Goal: Task Accomplishment & Management: Manage account settings

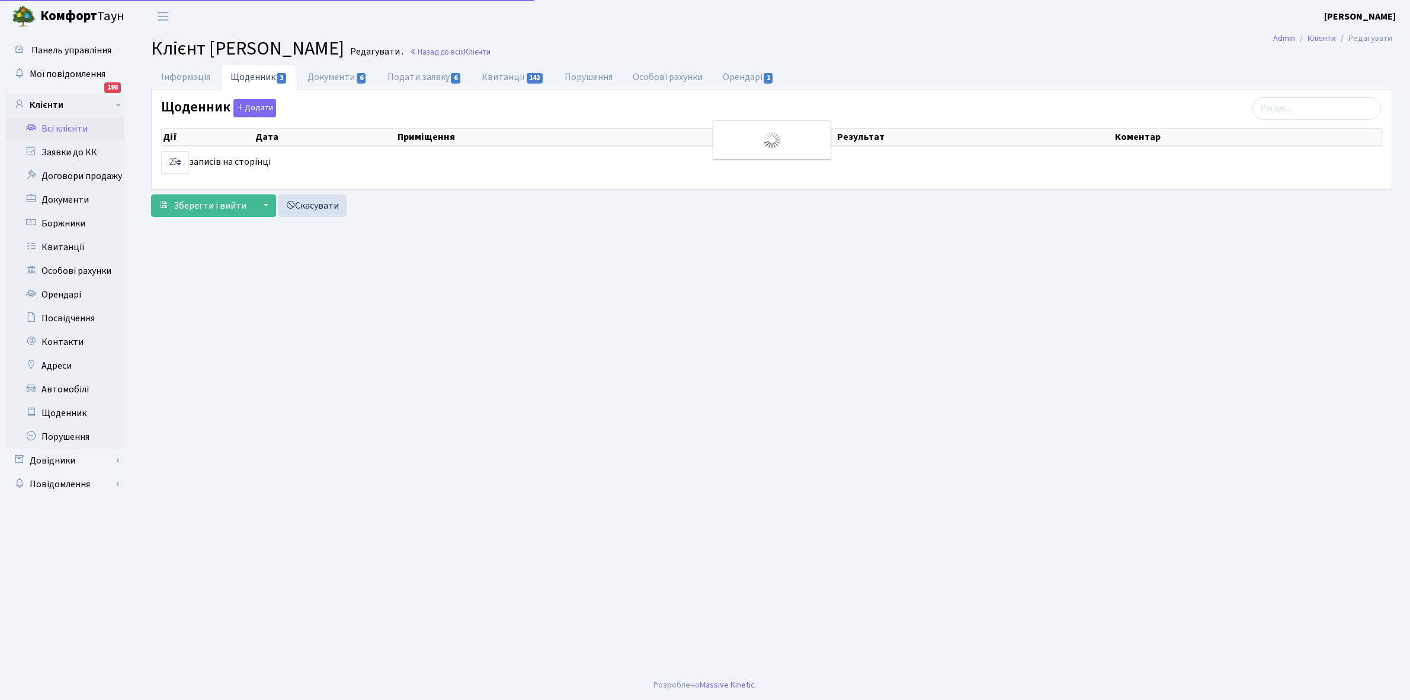
select select "25"
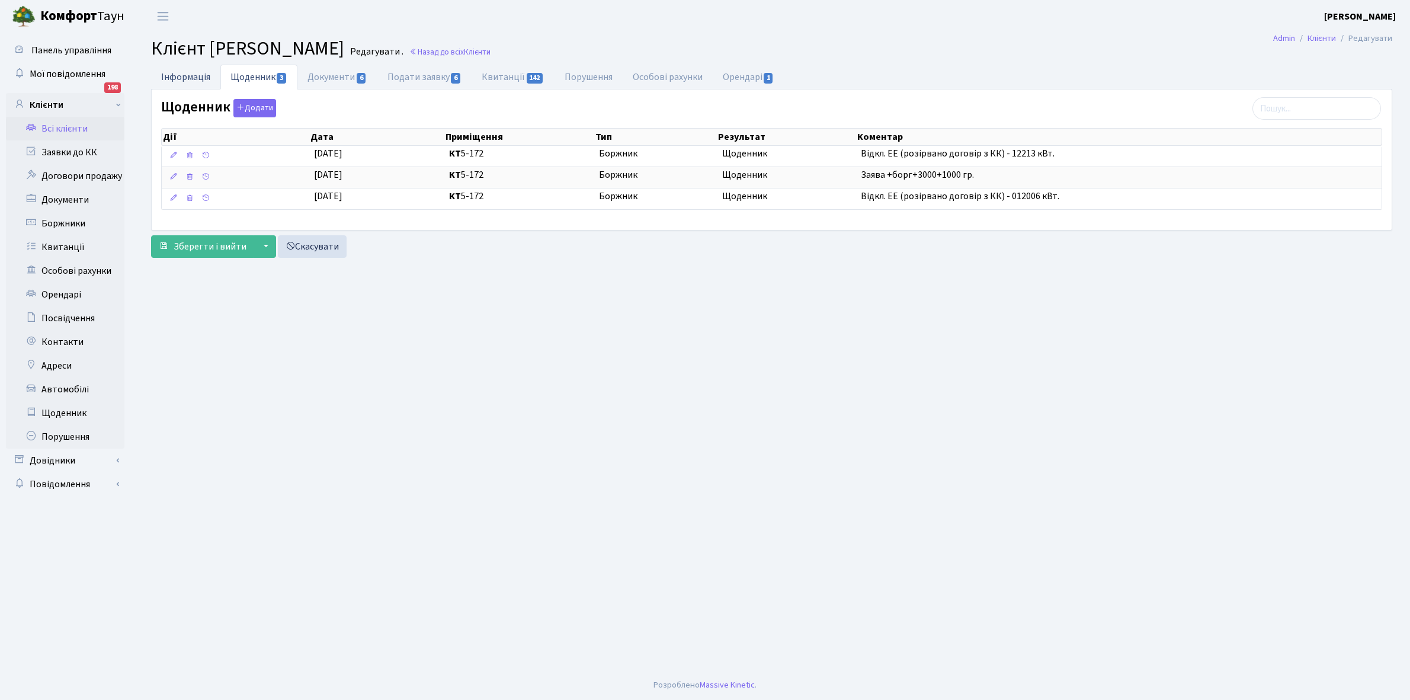
click at [176, 69] on link "Інформація" at bounding box center [185, 77] width 69 height 24
select select "25"
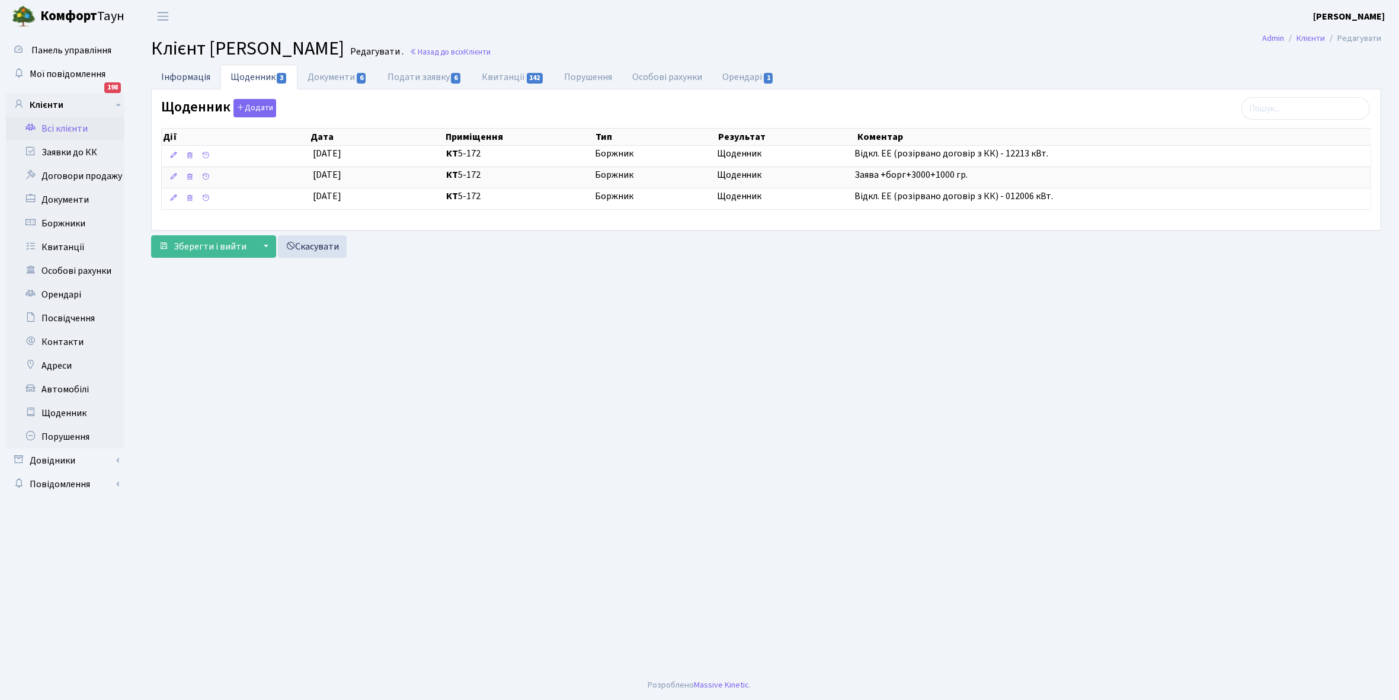
select select "25"
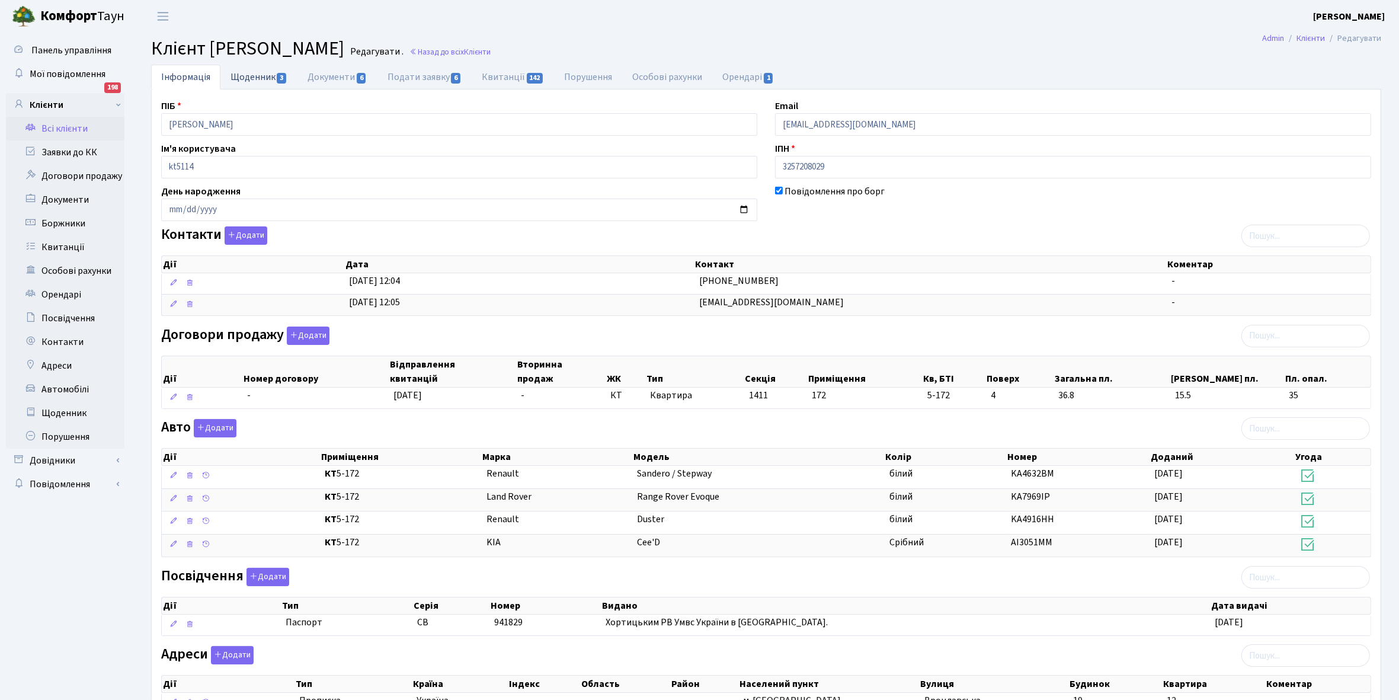
click at [251, 80] on link "Щоденник 3" at bounding box center [258, 77] width 77 height 24
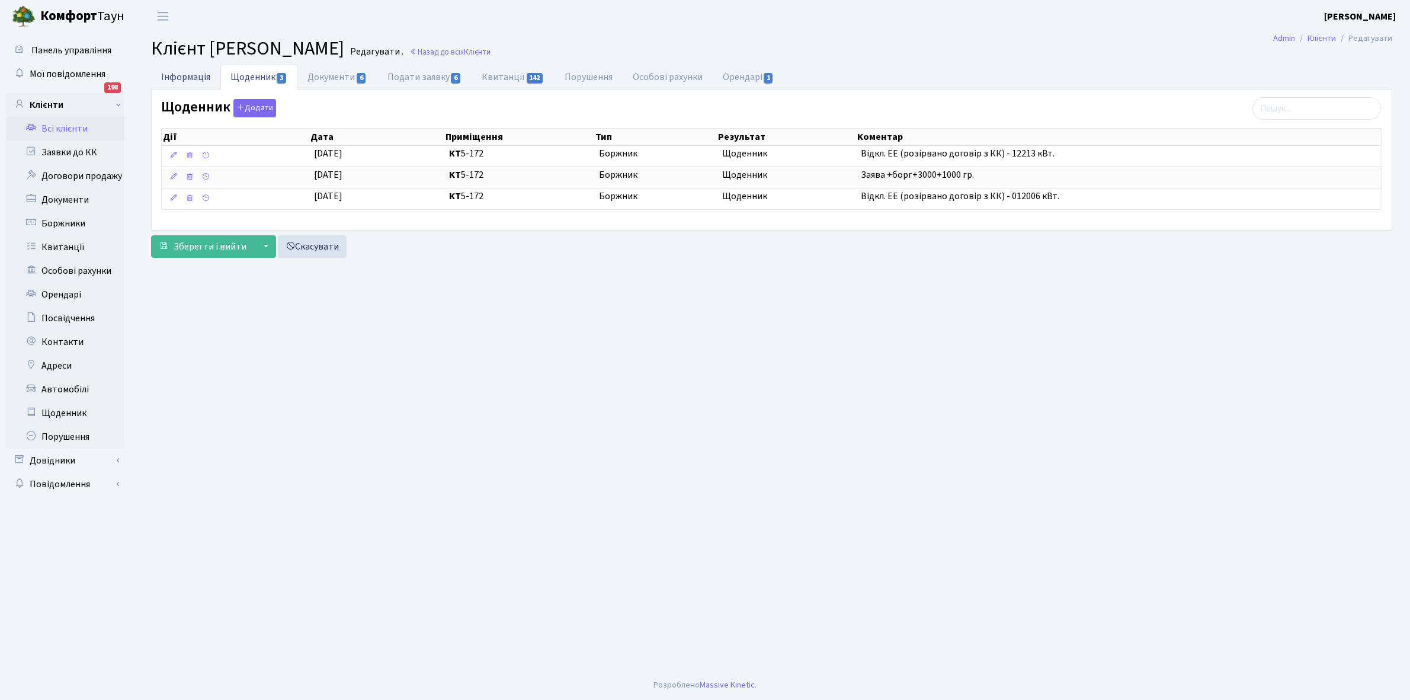
click at [193, 73] on link "Інформація" at bounding box center [185, 77] width 69 height 24
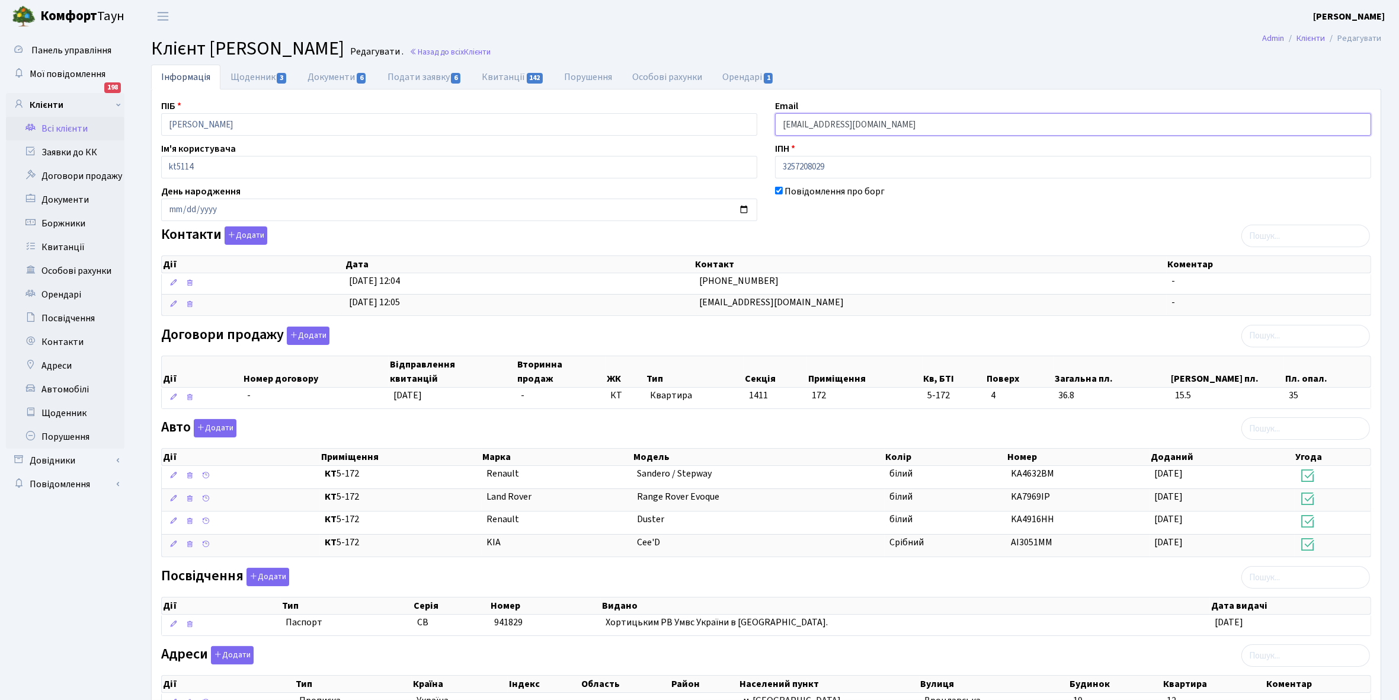
drag, startPoint x: 782, startPoint y: 119, endPoint x: 898, endPoint y: 132, distance: 116.9
click at [898, 132] on input "krikavtsova@gmail.com" at bounding box center [1073, 124] width 596 height 23
click at [62, 126] on link "Всі клієнти" at bounding box center [65, 129] width 119 height 24
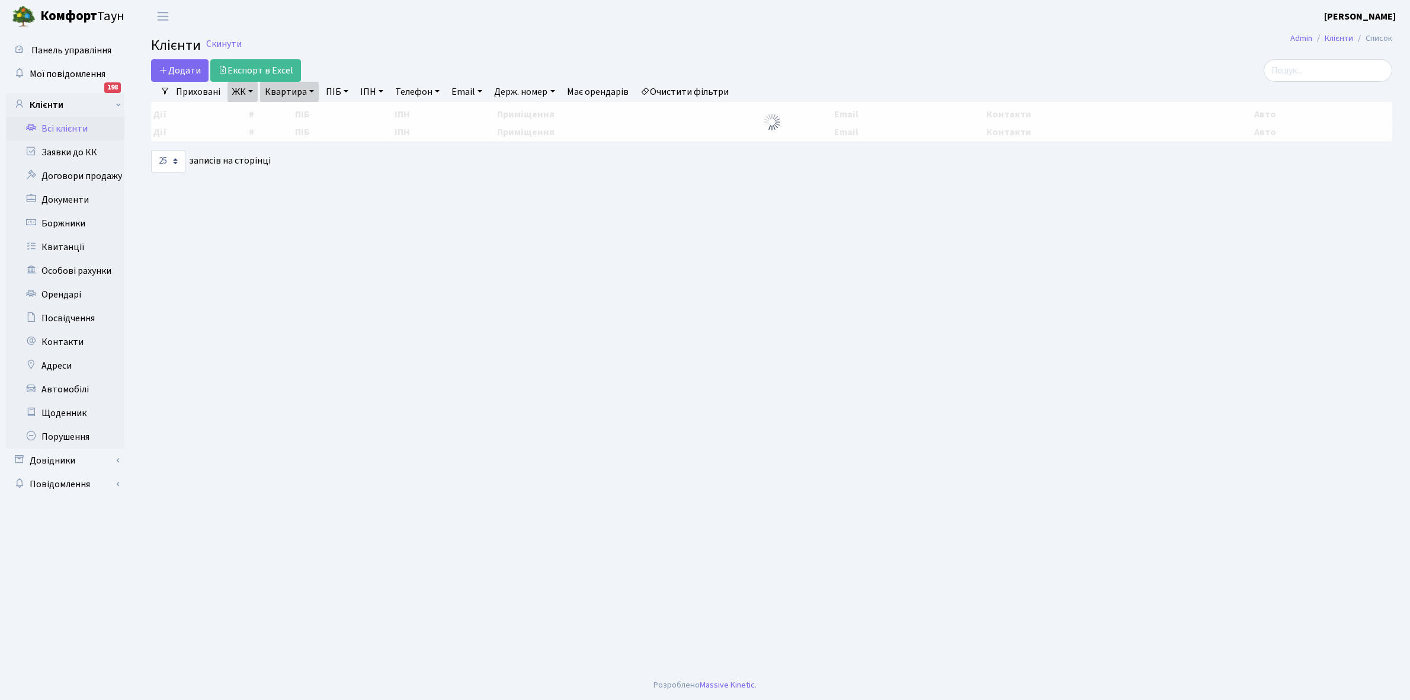
select select "25"
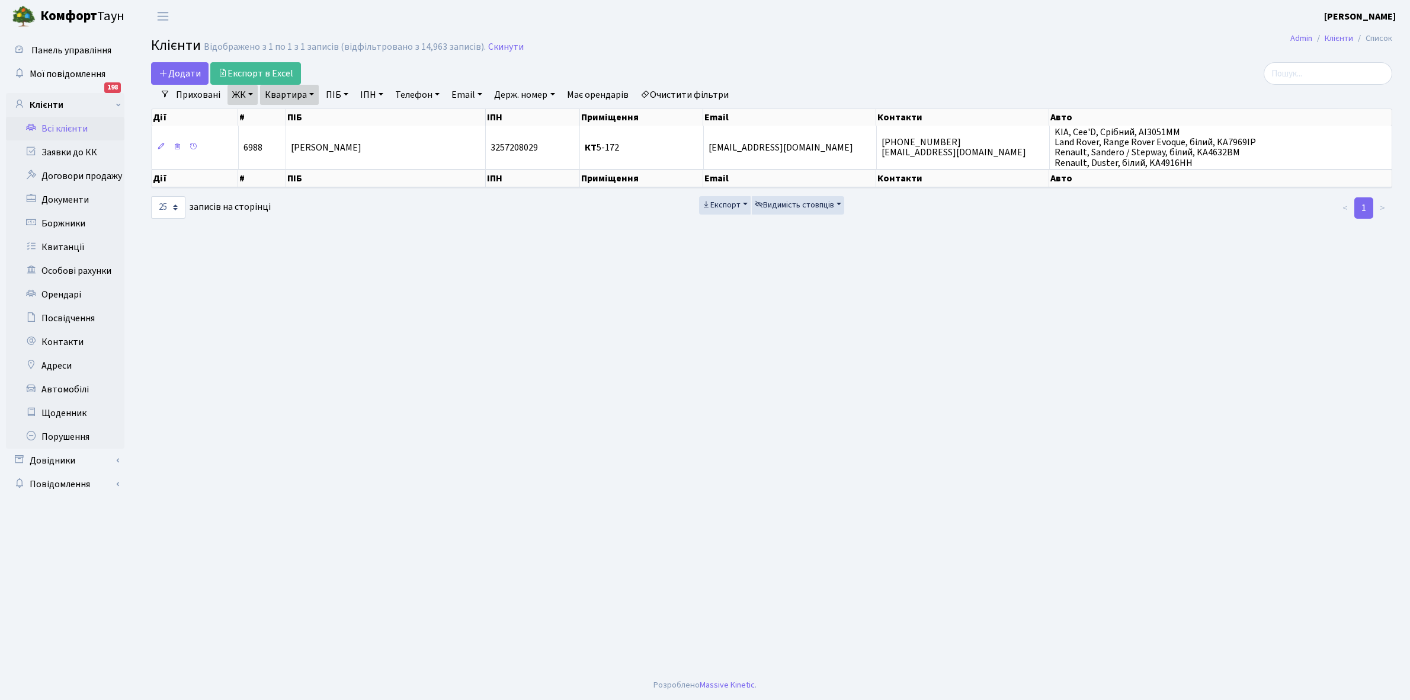
click at [312, 95] on link "Квартира" at bounding box center [289, 95] width 59 height 20
click at [312, 110] on input "5-172" at bounding box center [295, 118] width 69 height 23
type input "5"
type input "17-48"
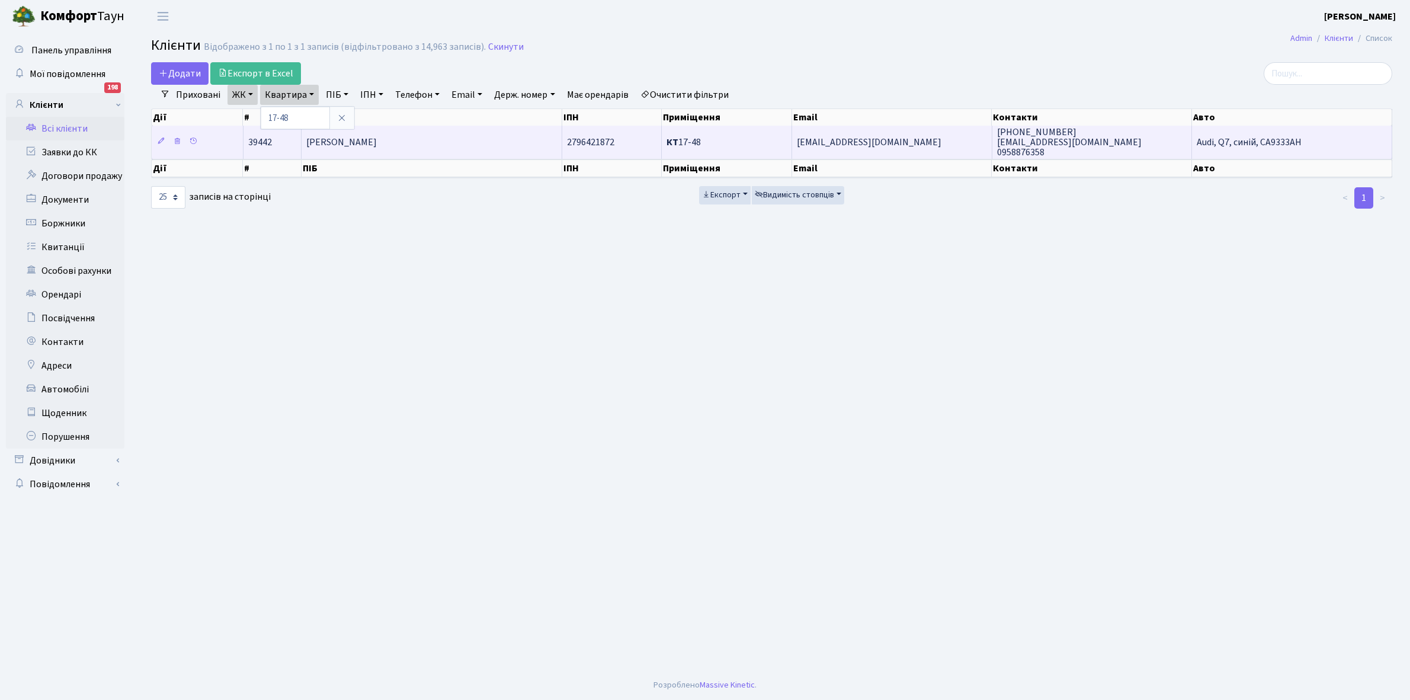
click at [433, 135] on td "[PERSON_NAME] [PERSON_NAME]" at bounding box center [432, 142] width 261 height 33
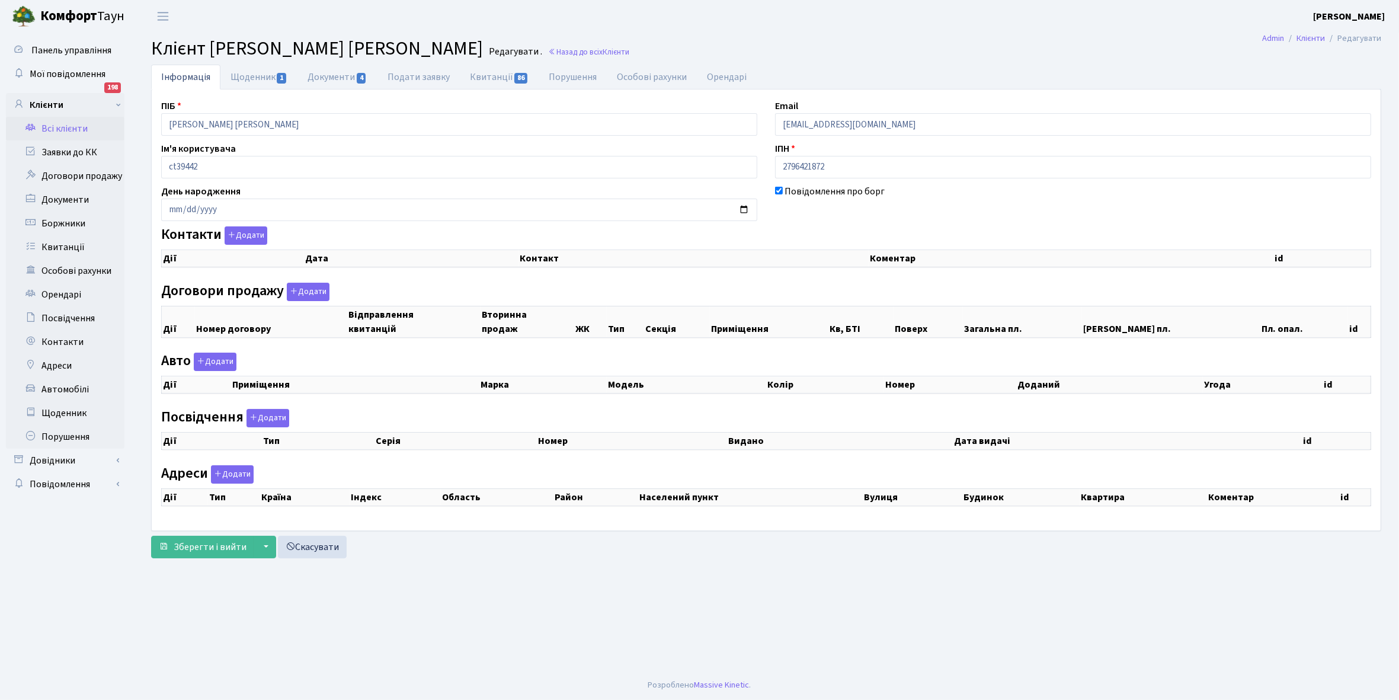
checkbox input "true"
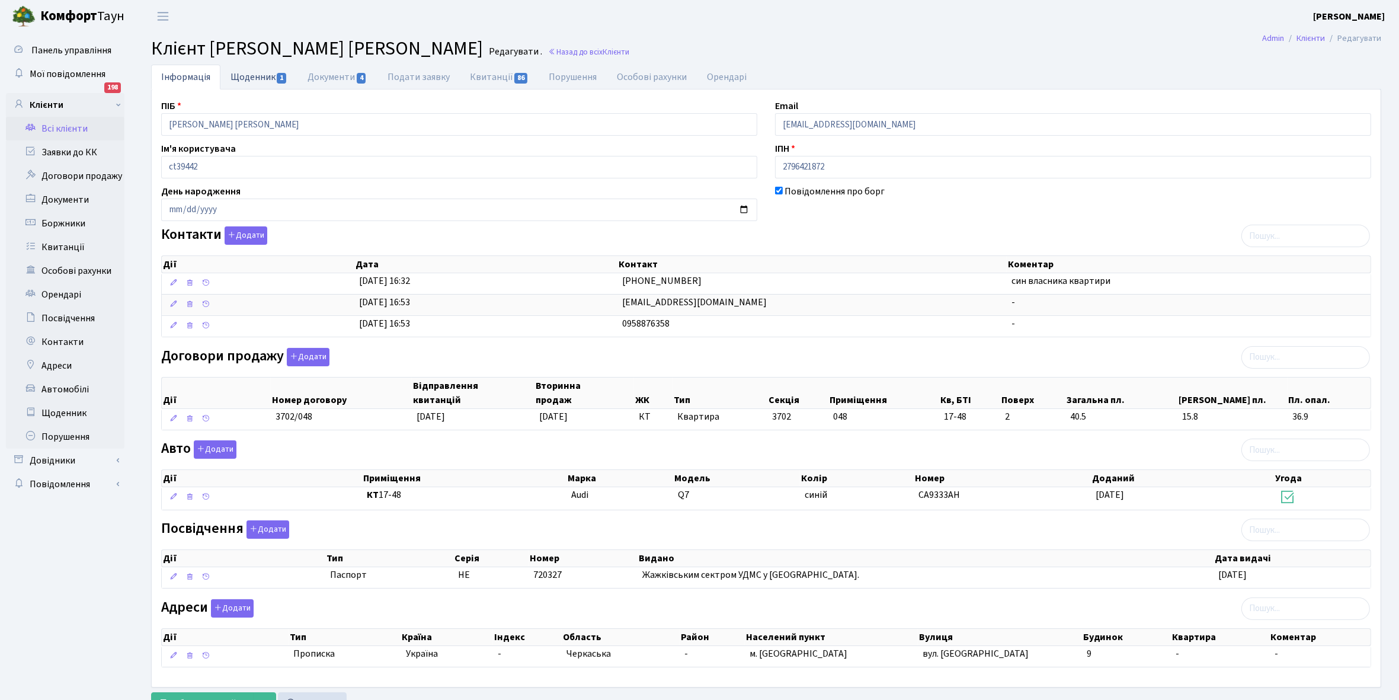
click at [251, 78] on link "Щоденник 1" at bounding box center [258, 77] width 77 height 24
select select "25"
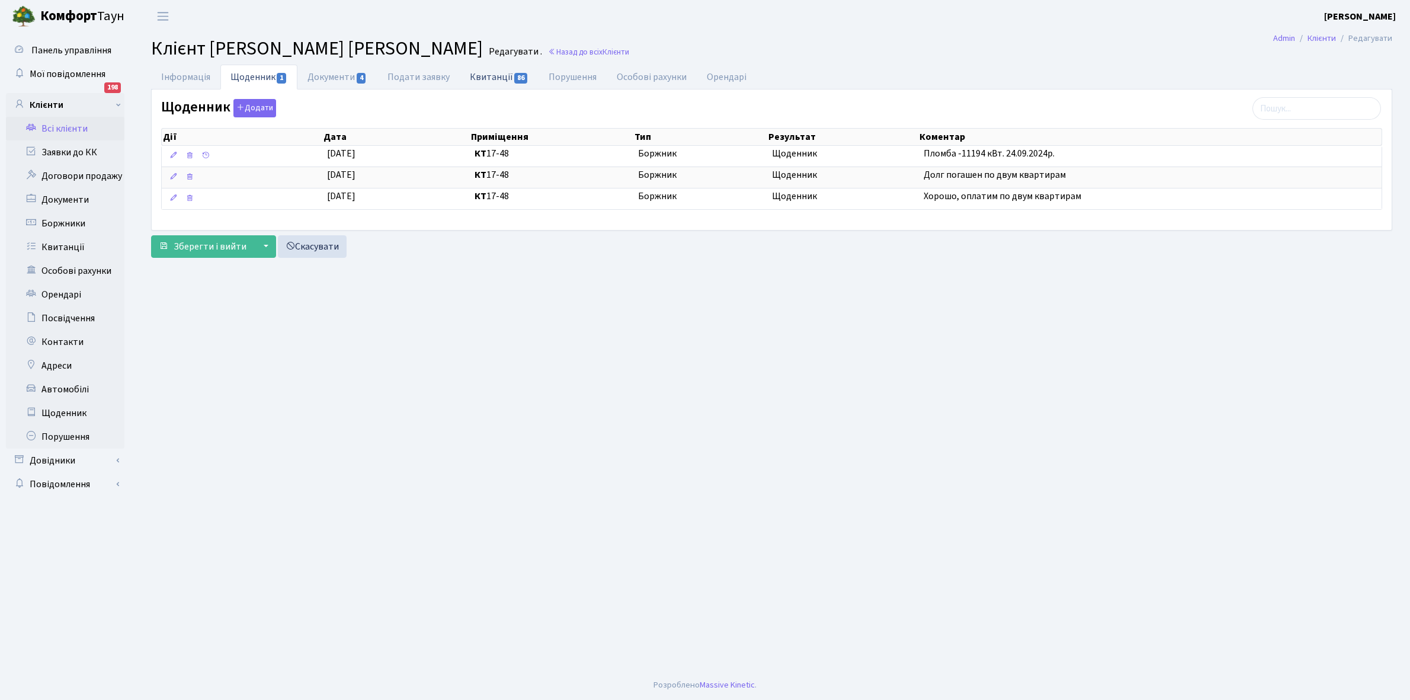
click at [495, 72] on link "Квитанції 86" at bounding box center [499, 77] width 79 height 24
select select "25"
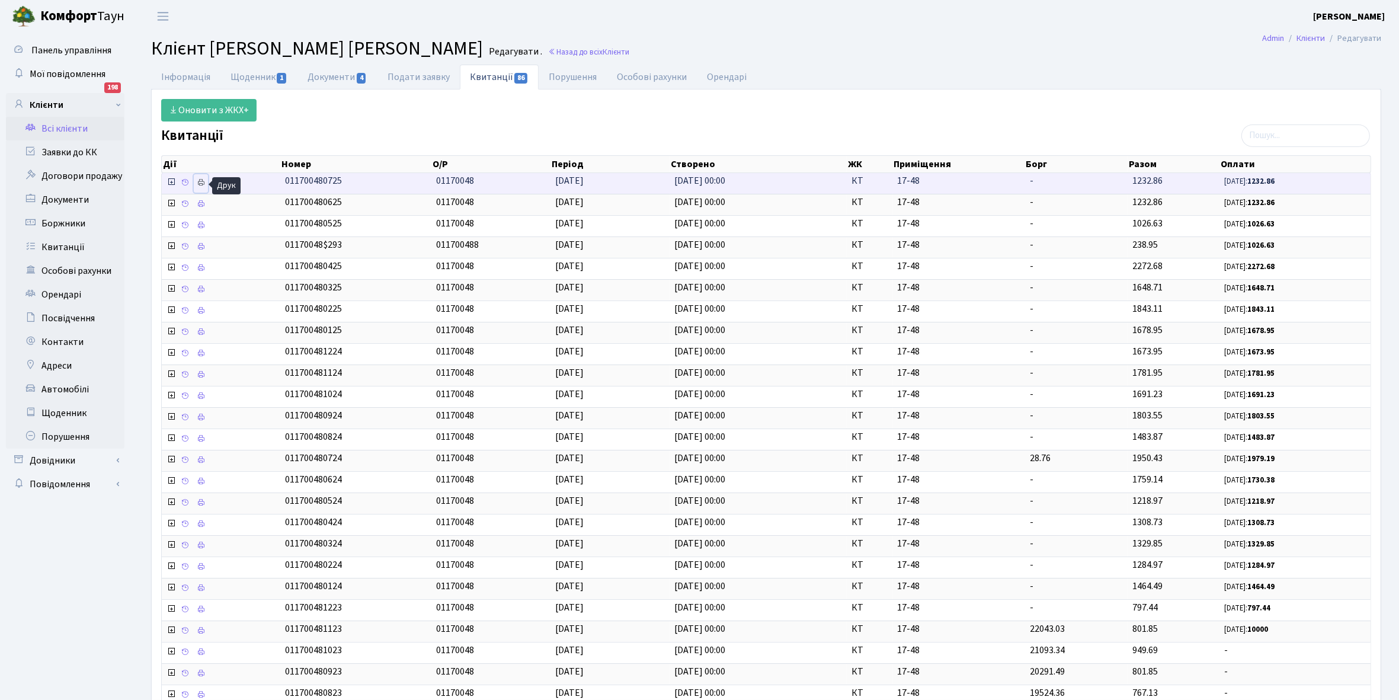
click at [202, 183] on icon at bounding box center [201, 182] width 8 height 8
